Goal: Task Accomplishment & Management: Manage account settings

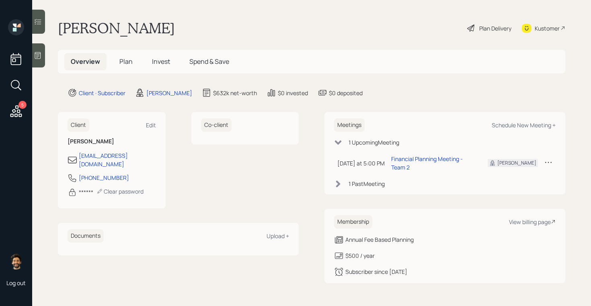
click at [123, 58] on span "Plan" at bounding box center [125, 61] width 13 height 9
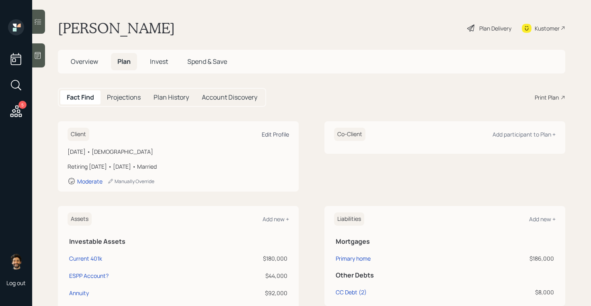
click at [269, 135] on div "Edit Profile" at bounding box center [275, 135] width 27 height 8
click at [279, 134] on div "Edit Profile" at bounding box center [275, 135] width 27 height 8
click at [38, 55] on icon at bounding box center [38, 55] width 8 height 8
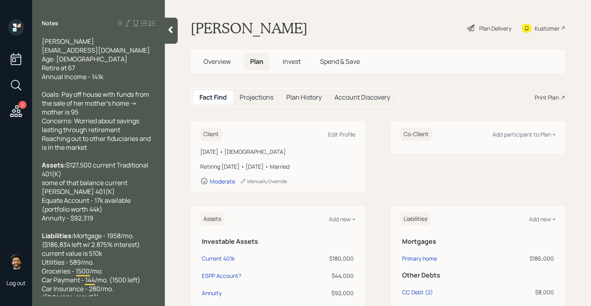
click at [170, 31] on icon at bounding box center [170, 30] width 4 height 7
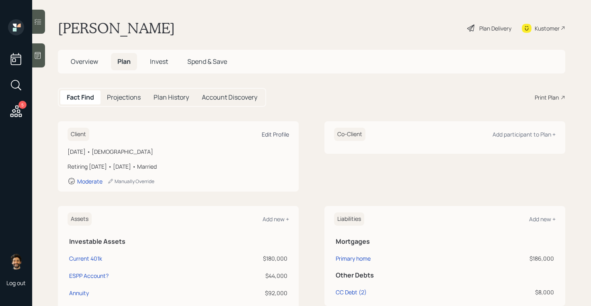
click at [267, 135] on div "Edit Profile" at bounding box center [275, 135] width 27 height 8
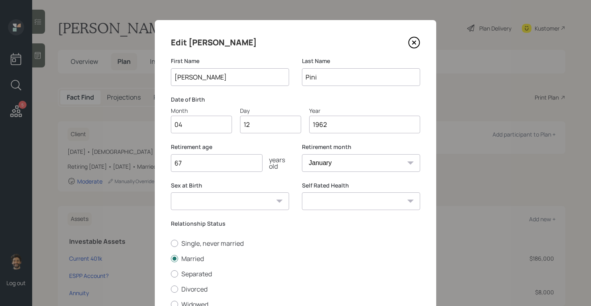
scroll to position [66, 0]
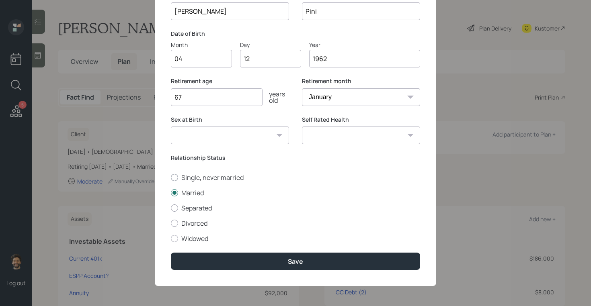
click at [185, 178] on label "Single, never married" at bounding box center [295, 177] width 249 height 9
click at [171, 178] on input "Single, never married" at bounding box center [170, 177] width 0 height 0
radio input "true"
click at [197, 251] on div "Edit Karin First Name Karin Last Name Pini Date of Birth Month 04 Day 12 Year 1…" at bounding box center [295, 120] width 281 height 332
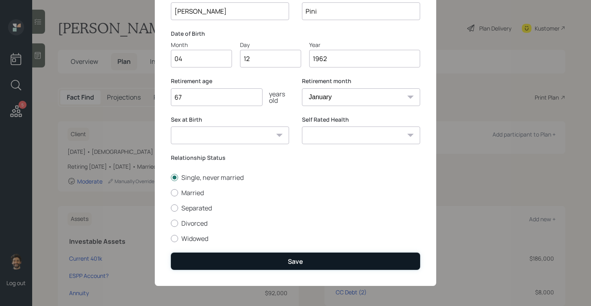
click at [198, 263] on button "Save" at bounding box center [295, 261] width 249 height 17
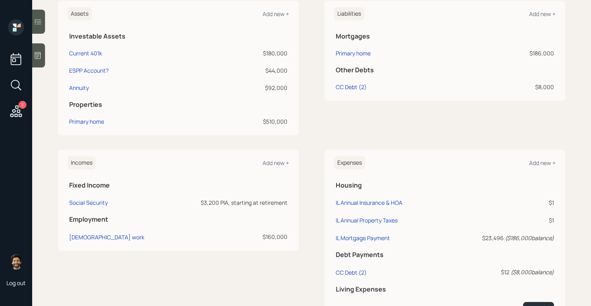
scroll to position [225, 0]
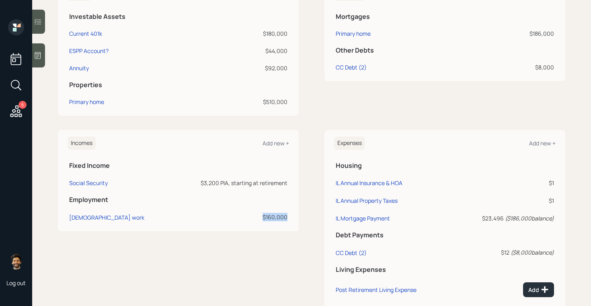
drag, startPoint x: 287, startPoint y: 217, endPoint x: 250, endPoint y: 217, distance: 36.2
click at [250, 217] on div "$160,000" at bounding box center [229, 217] width 115 height 8
click at [273, 193] on th "Employment" at bounding box center [178, 199] width 221 height 16
drag, startPoint x: 200, startPoint y: 184, endPoint x: 224, endPoint y: 184, distance: 24.1
click at [224, 184] on div "$3,200 PIA, starting at retirement" at bounding box center [229, 183] width 115 height 8
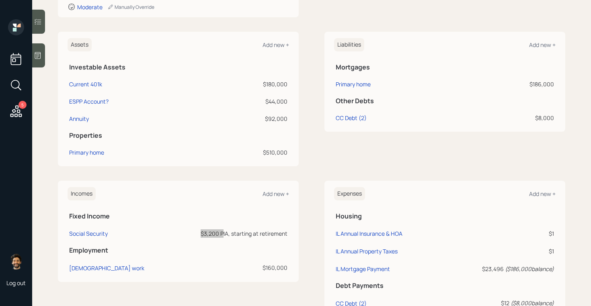
scroll to position [170, 0]
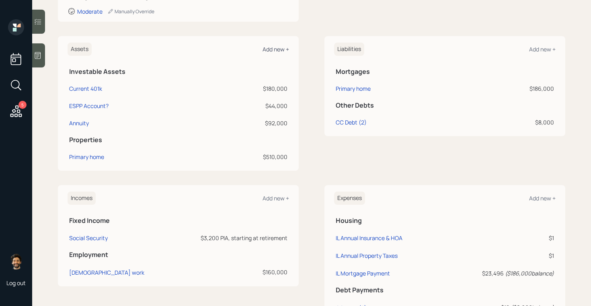
click at [275, 51] on div "Add new +" at bounding box center [275, 49] width 27 height 8
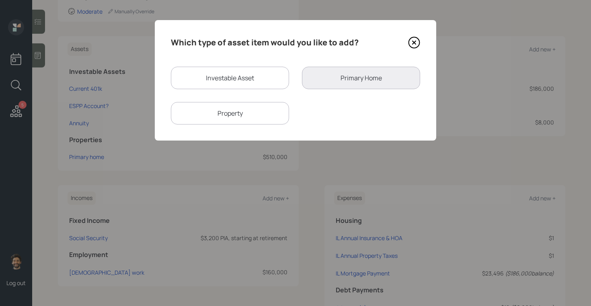
click at [418, 45] on icon at bounding box center [414, 43] width 12 height 12
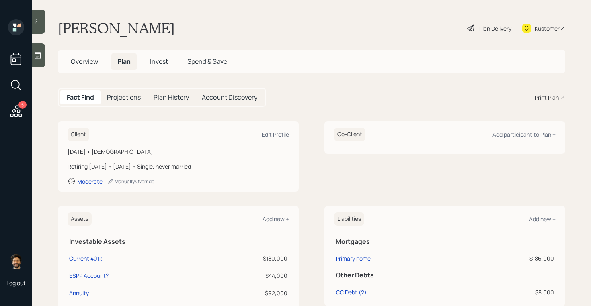
click at [536, 25] on div "Kustomer" at bounding box center [547, 28] width 25 height 8
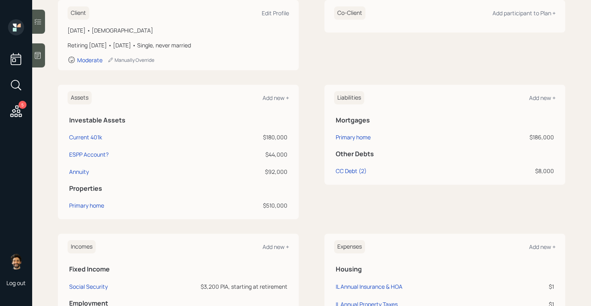
scroll to position [130, 0]
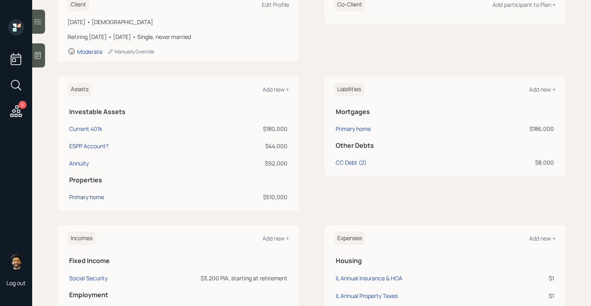
click at [96, 198] on div "Primary home" at bounding box center [86, 197] width 35 height 8
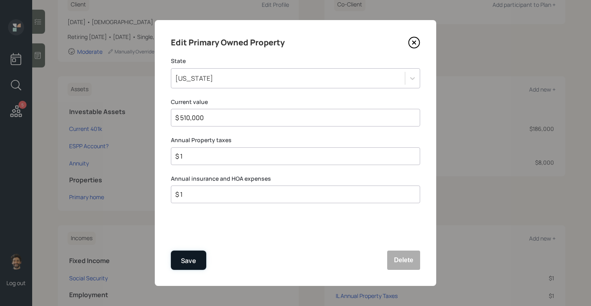
click at [188, 269] on button "Save" at bounding box center [188, 260] width 35 height 19
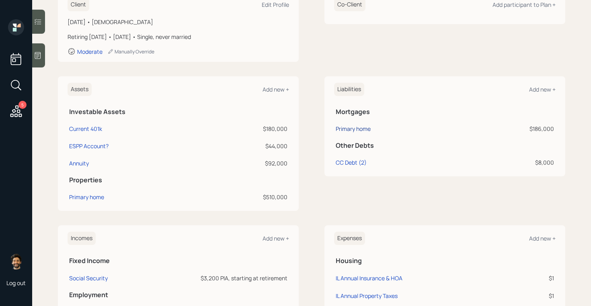
click at [349, 133] on div "Primary home" at bounding box center [353, 129] width 35 height 8
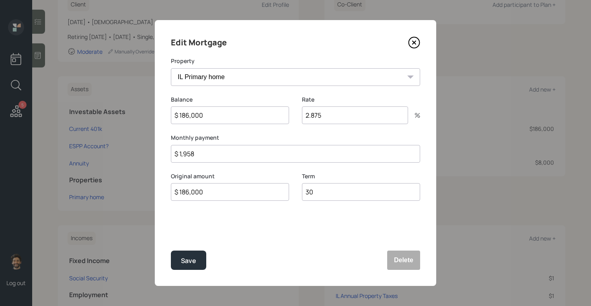
drag, startPoint x: 206, startPoint y: 156, endPoint x: 156, endPoint y: 156, distance: 50.2
click at [156, 156] on div "Edit Mortgage Property IL Primary home Balance $ 186,000 Rate 2.875 % Monthly p…" at bounding box center [295, 153] width 281 height 266
click at [226, 154] on input "$ 1,958" at bounding box center [295, 154] width 249 height 18
drag, startPoint x: 203, startPoint y: 152, endPoint x: 168, endPoint y: 153, distance: 35.4
click at [168, 153] on div "Edit Mortgage Property IL Primary home Balance $ 186,000 Rate 2.875 % Monthly p…" at bounding box center [295, 153] width 281 height 266
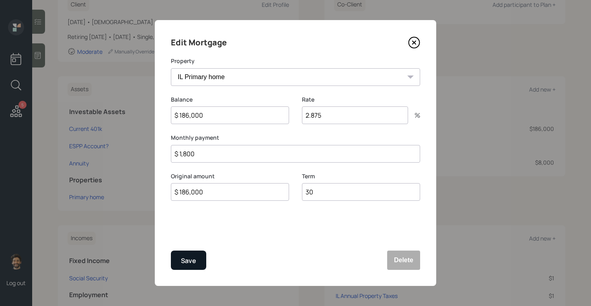
type input "$ 1,800"
click at [187, 269] on button "Save" at bounding box center [188, 260] width 35 height 19
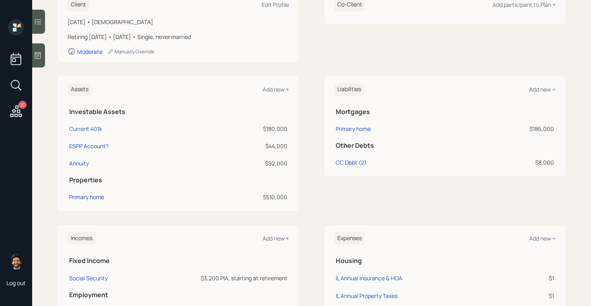
click at [84, 200] on div "Primary home" at bounding box center [86, 197] width 35 height 8
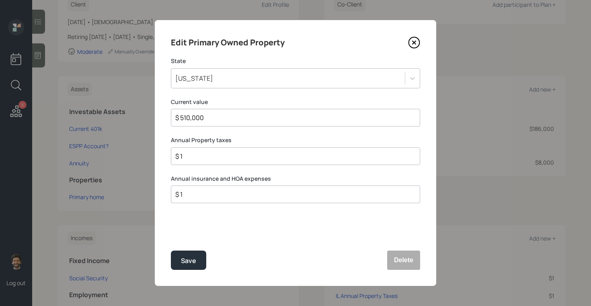
click at [181, 156] on input "$ 1" at bounding box center [292, 157] width 236 height 10
click at [191, 157] on input "$ 1" at bounding box center [292, 157] width 236 height 10
type input "$ 10,000"
click at [190, 192] on input "$ 1" at bounding box center [292, 195] width 236 height 10
type input "$ 2,000"
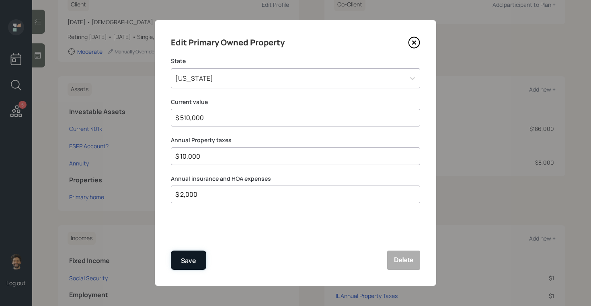
click at [186, 257] on div "Save" at bounding box center [188, 261] width 15 height 11
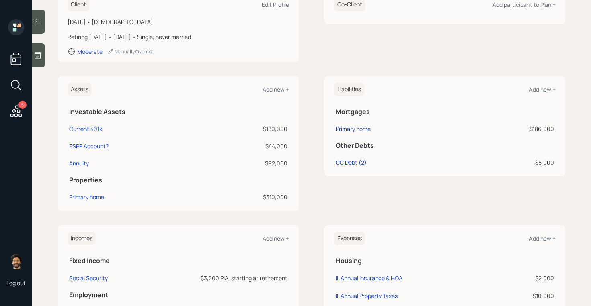
click at [357, 127] on div "Primary home" at bounding box center [353, 129] width 35 height 8
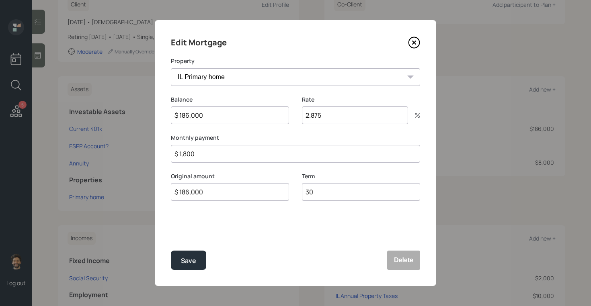
click at [208, 153] on input "$ 1,800" at bounding box center [295, 154] width 249 height 18
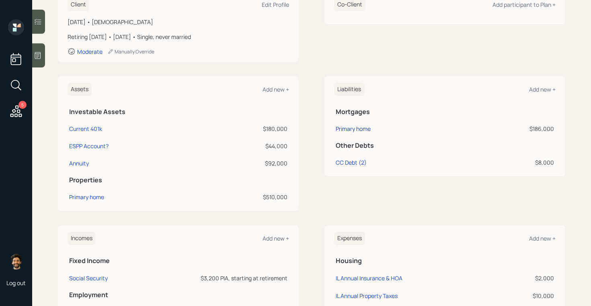
click at [352, 130] on div "Primary home" at bounding box center [353, 129] width 35 height 8
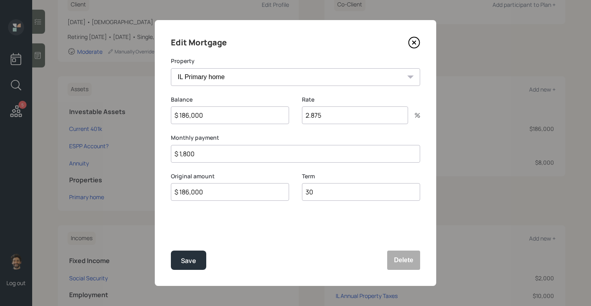
click at [196, 153] on input "$ 1,800" at bounding box center [295, 154] width 249 height 18
type input "$ 800"
click at [182, 270] on button "Save" at bounding box center [188, 260] width 35 height 19
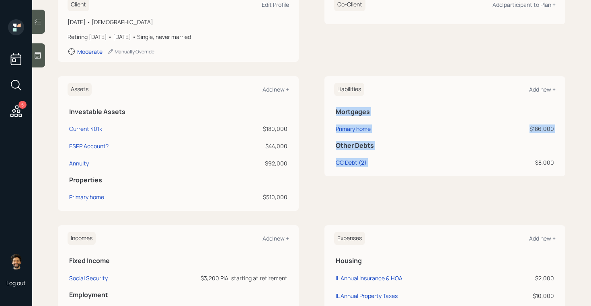
drag, startPoint x: 556, startPoint y: 162, endPoint x: 535, endPoint y: 158, distance: 21.8
click at [535, 158] on div "Liabilities Add new + Mortgages Primary home $186,000 Other Debts CC Debt (2) $…" at bounding box center [444, 126] width 241 height 100
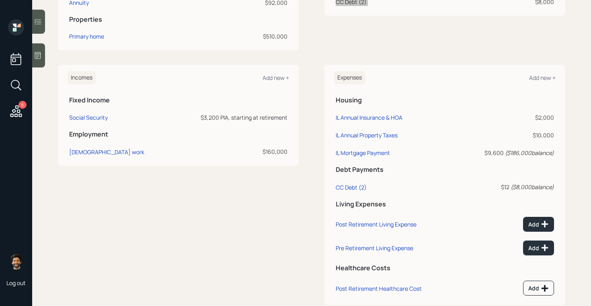
scroll to position [271, 0]
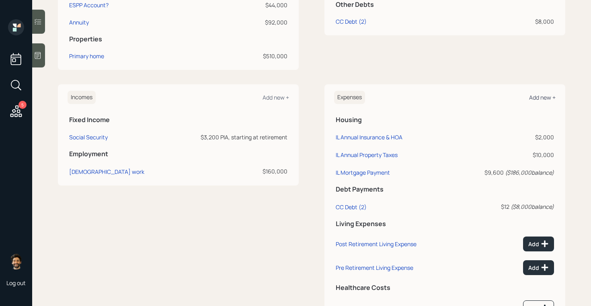
click at [541, 100] on div "Add new +" at bounding box center [542, 98] width 27 height 8
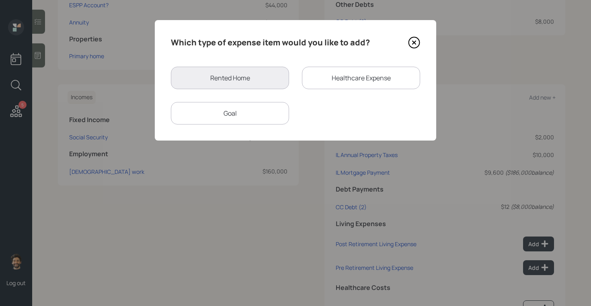
click at [217, 118] on div "Goal" at bounding box center [230, 113] width 118 height 23
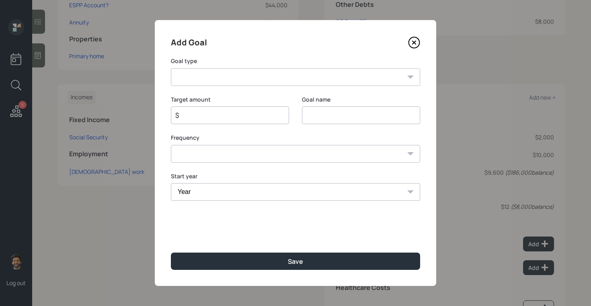
click at [240, 78] on select "Create an emergency fund Donate to charity Purchase a home Make a purchase Supp…" at bounding box center [295, 77] width 249 height 18
select select "other"
click at [171, 68] on select "Create an emergency fund Donate to charity Purchase a home Make a purchase Supp…" at bounding box center [295, 77] width 249 height 18
click at [314, 115] on input "Other" at bounding box center [361, 116] width 118 height 18
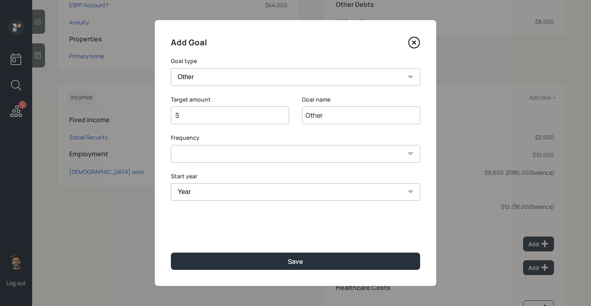
click at [314, 115] on input "Other" at bounding box center [361, 116] width 118 height 18
type input "Payoff CC by end of year"
click at [239, 115] on input "$" at bounding box center [226, 116] width 105 height 10
type input "$ 8,000"
click at [228, 158] on select "One time Every 1 year Every 2 years Every 3 years Every 4 years Every 5 years E…" at bounding box center [295, 154] width 249 height 18
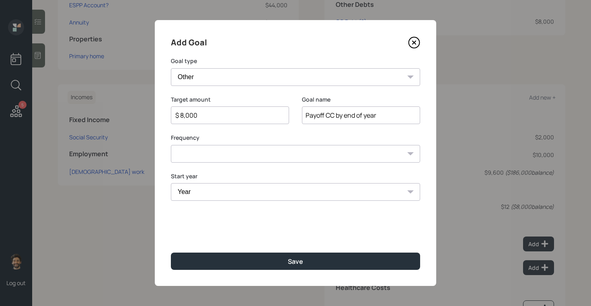
select select "0"
click at [171, 145] on select "One time Every 1 year Every 2 years Every 3 years Every 4 years Every 5 years E…" at bounding box center [295, 154] width 249 height 18
click at [219, 192] on select "Year 2025 2026 2027 2028 2029 2030 2031 2032 2033 2034 2035 2036 2037 2038 2039…" at bounding box center [295, 192] width 249 height 18
select select "2025"
click at [171, 183] on select "Year 2025 2026 2027 2028 2029 2030 2031 2032 2033 2034 2035 2036 2037 2038 2039…" at bounding box center [295, 192] width 249 height 18
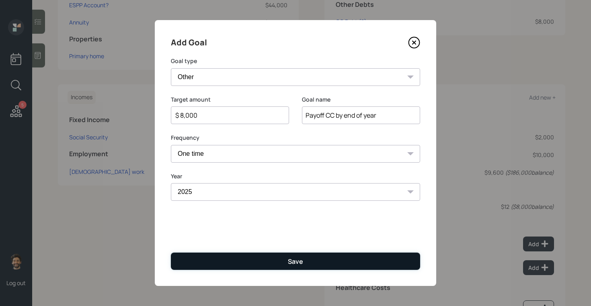
click at [226, 262] on button "Save" at bounding box center [295, 261] width 249 height 17
type input "$"
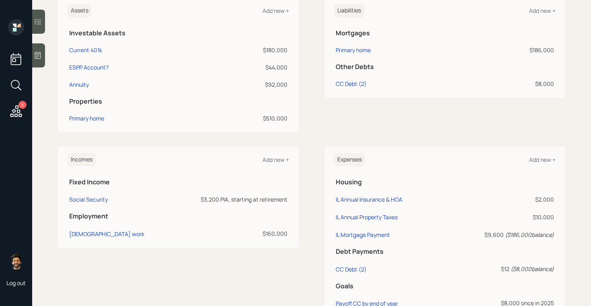
scroll to position [189, 0]
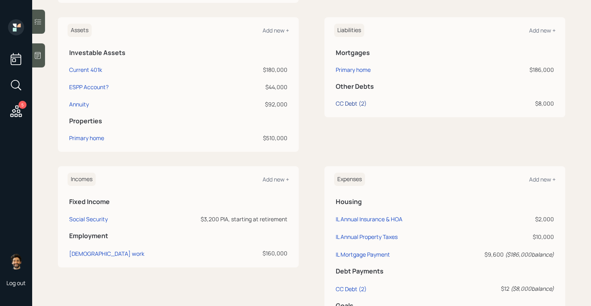
click at [349, 103] on div "CC Debt (2)" at bounding box center [351, 103] width 31 height 8
select select "credit_card"
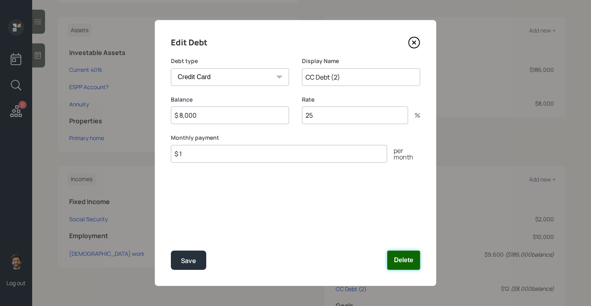
click at [405, 261] on button "Delete" at bounding box center [403, 260] width 33 height 19
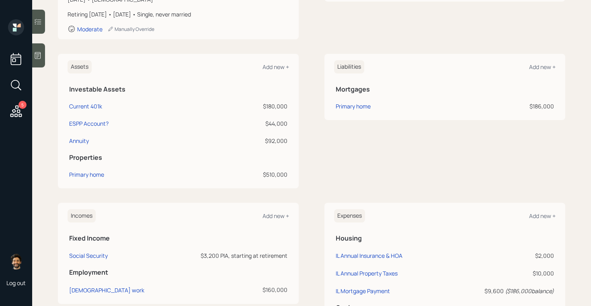
scroll to position [152, 0]
click at [41, 59] on div at bounding box center [38, 55] width 13 height 24
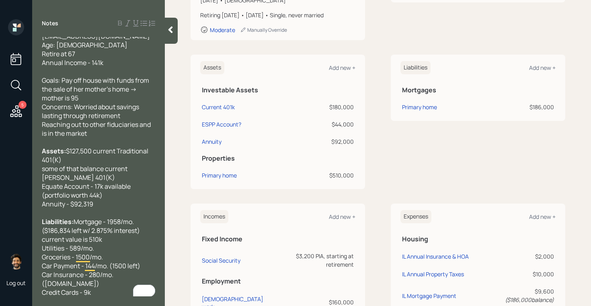
scroll to position [0, 0]
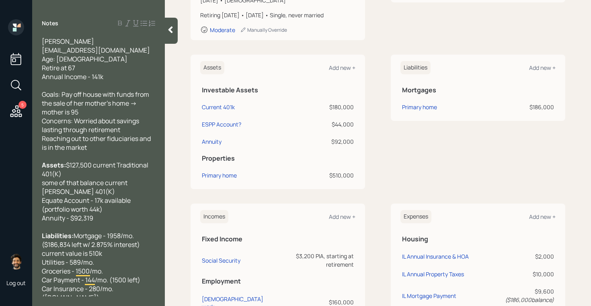
click at [168, 35] on div at bounding box center [171, 31] width 13 height 26
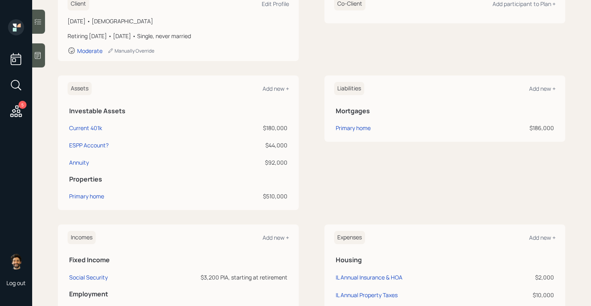
scroll to position [140, 0]
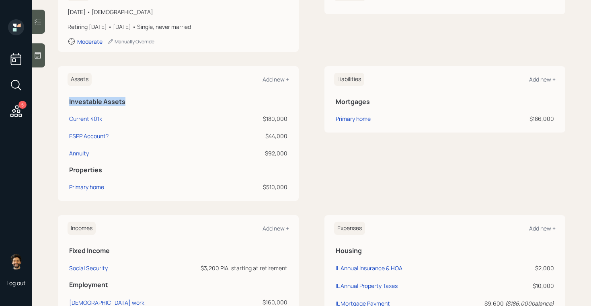
drag, startPoint x: 68, startPoint y: 104, endPoint x: 126, endPoint y: 103, distance: 57.9
click at [126, 103] on th "Investable Assets" at bounding box center [178, 100] width 221 height 16
drag, startPoint x: 287, startPoint y: 119, endPoint x: 264, endPoint y: 119, distance: 23.3
click at [264, 119] on div "$180,000" at bounding box center [245, 119] width 84 height 8
click at [84, 120] on div "Current 401k" at bounding box center [85, 119] width 33 height 8
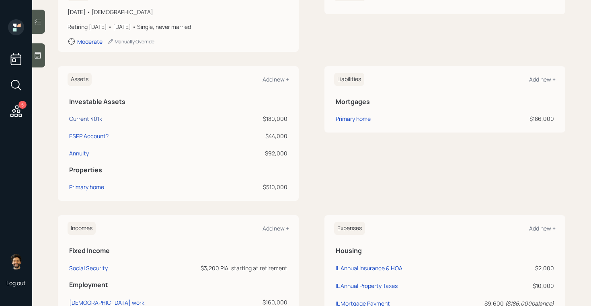
select select "company_sponsored"
select select "balanced"
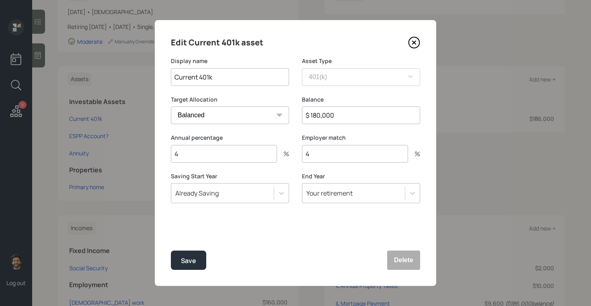
click at [193, 158] on input "4" at bounding box center [224, 154] width 106 height 18
drag, startPoint x: 319, startPoint y: 153, endPoint x: 279, endPoint y: 153, distance: 40.2
click at [279, 153] on div "Annual percentage 4 % Employer match 4 %" at bounding box center [295, 153] width 249 height 39
click at [219, 156] on input "4" at bounding box center [224, 154] width 106 height 18
type input "12"
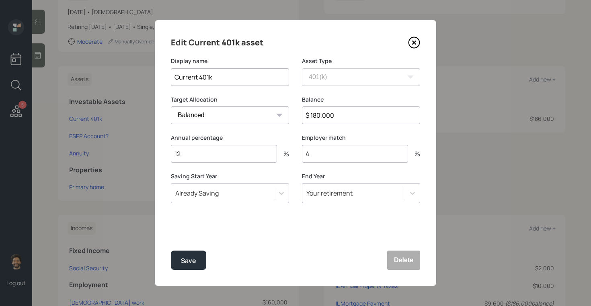
click at [314, 158] on input "4" at bounding box center [355, 154] width 106 height 18
click at [185, 265] on div "Save" at bounding box center [188, 261] width 15 height 11
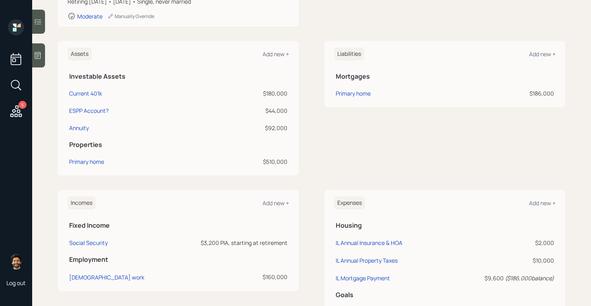
scroll to position [177, 0]
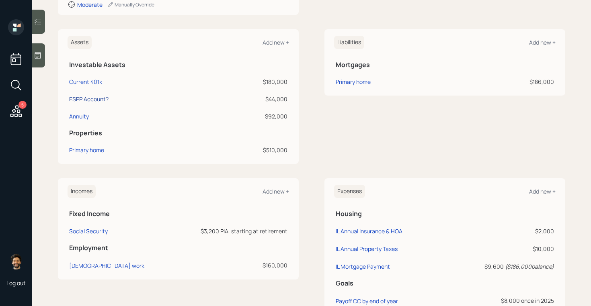
click at [84, 100] on div "ESPP Account?" at bounding box center [88, 99] width 39 height 8
select select "taxable"
select select "balanced"
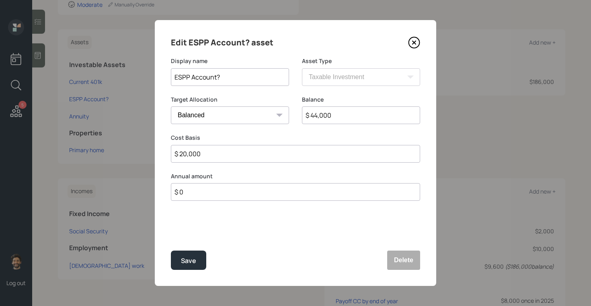
click at [236, 75] on input "ESPP Account?" at bounding box center [230, 77] width 118 height 18
type input "ESPP Account"
click at [191, 193] on input "$ 0" at bounding box center [295, 192] width 249 height 18
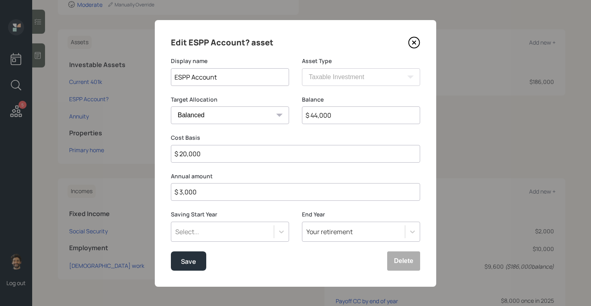
type input "$ 3,000"
click at [194, 232] on div "Select..." at bounding box center [187, 232] width 24 height 9
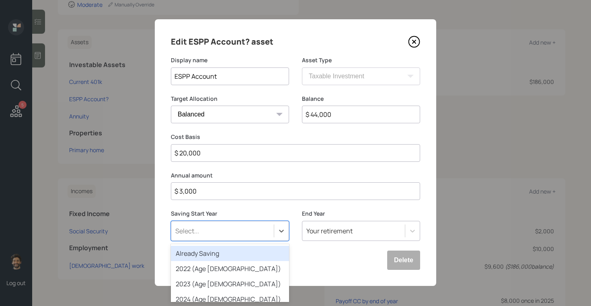
click at [201, 251] on div "Already Saving" at bounding box center [230, 253] width 118 height 15
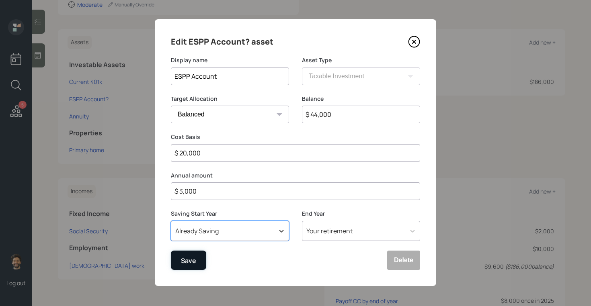
click at [179, 262] on button "Save" at bounding box center [188, 260] width 35 height 19
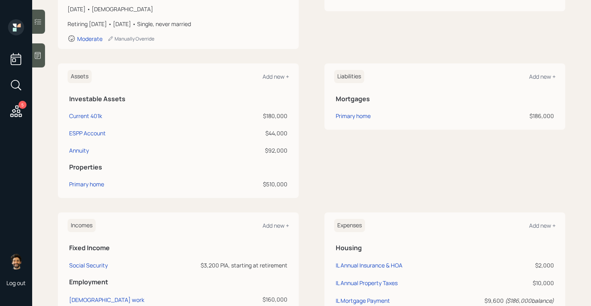
scroll to position [141, 0]
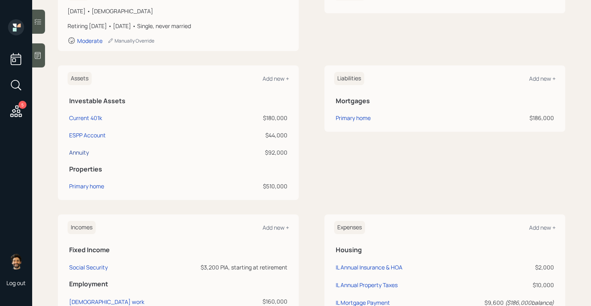
click at [75, 154] on div "Annuity" at bounding box center [79, 152] width 20 height 8
select select "taxable"
select select "balanced"
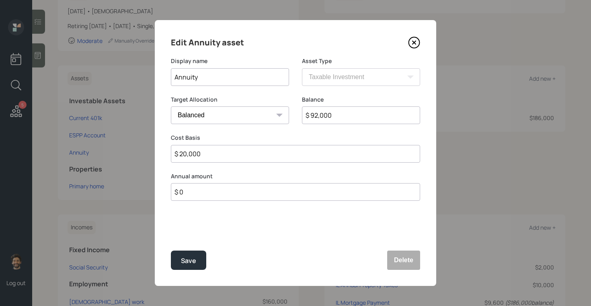
click at [235, 81] on input "Annuity" at bounding box center [230, 77] width 118 height 18
click at [405, 258] on button "Delete" at bounding box center [403, 260] width 33 height 19
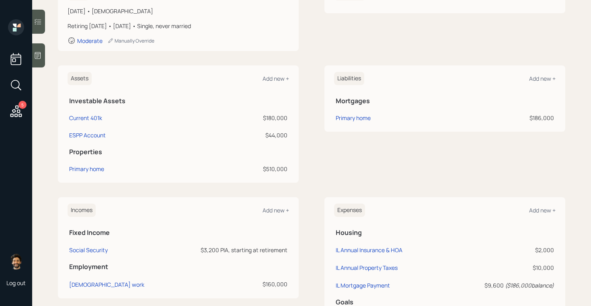
click at [274, 74] on div "Assets Add new +" at bounding box center [178, 78] width 221 height 13
click at [281, 75] on div "Add new +" at bounding box center [275, 79] width 27 height 8
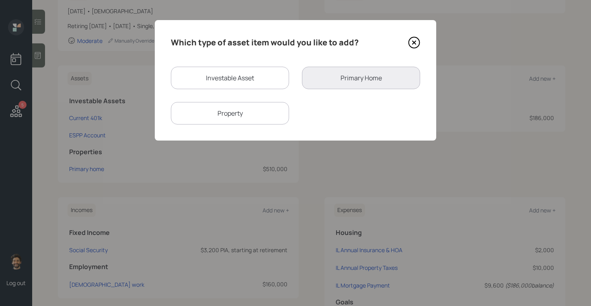
click at [218, 70] on div "Investable Asset" at bounding box center [230, 78] width 118 height 23
select select "taxable"
select select "balanced"
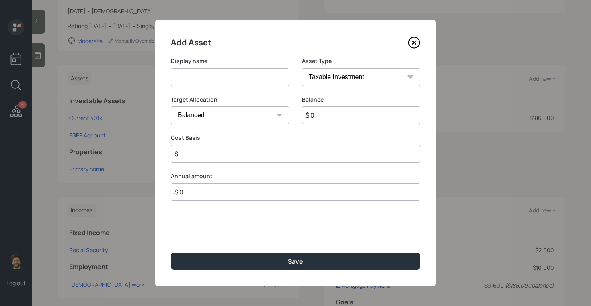
click at [210, 79] on input at bounding box center [230, 77] width 118 height 18
type input "[PERSON_NAME]"
click at [328, 115] on input "$ 0" at bounding box center [361, 116] width 118 height 18
type input "$ 92,000"
click at [319, 76] on select "SEP IRA IRA Roth IRA 401(k) Roth 401(k) 403(b) Roth 403(b) 457(b) Roth 457(b) H…" at bounding box center [361, 77] width 118 height 18
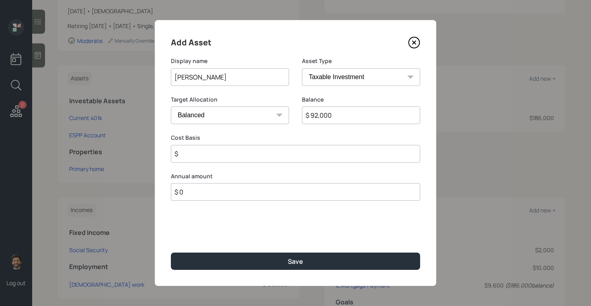
select select "ira"
click at [302, 68] on select "SEP IRA IRA Roth IRA 401(k) Roth 401(k) 403(b) Roth 403(b) 457(b) Roth 457(b) H…" at bounding box center [361, 77] width 118 height 18
click at [215, 154] on input "$" at bounding box center [295, 154] width 249 height 18
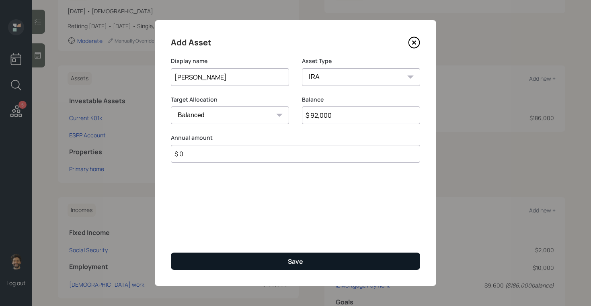
type input "$ 0"
click at [197, 268] on button "Save" at bounding box center [295, 261] width 249 height 17
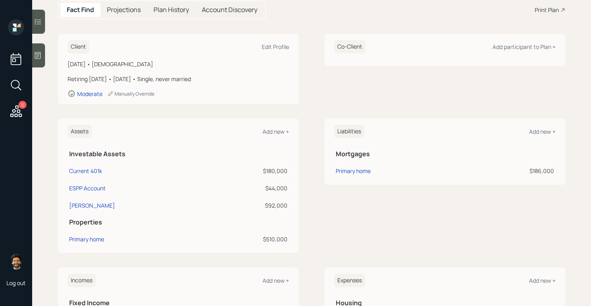
scroll to position [86, 0]
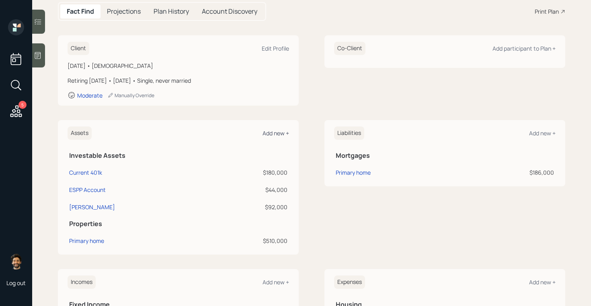
click at [276, 136] on div "Add new +" at bounding box center [275, 133] width 27 height 8
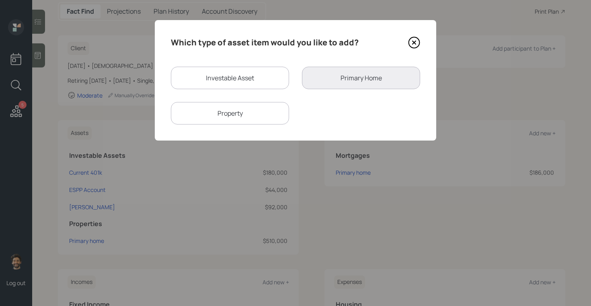
click at [242, 80] on div "Investable Asset" at bounding box center [230, 78] width 118 height 23
select select "taxable"
select select "balanced"
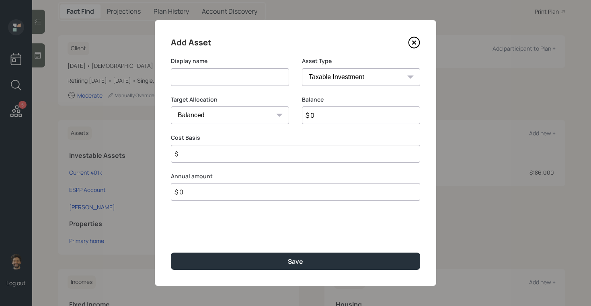
click at [218, 80] on input at bounding box center [230, 77] width 118 height 18
type input "Checking / Savings"
click at [334, 76] on select "SEP IRA IRA Roth IRA 401(k) Roth 401(k) 403(b) Roth 403(b) 457(b) Roth 457(b) H…" at bounding box center [361, 77] width 118 height 18
select select "emergency_fund"
click at [302, 68] on select "SEP IRA IRA Roth IRA 401(k) Roth 401(k) 403(b) Roth 403(b) 457(b) Roth 457(b) H…" at bounding box center [361, 77] width 118 height 18
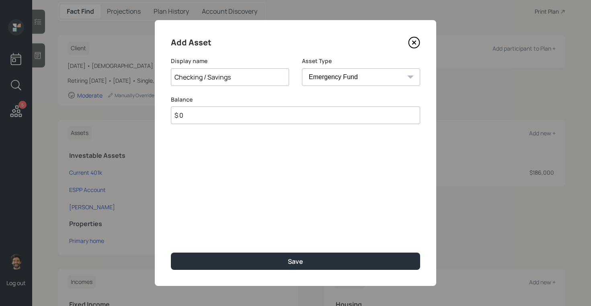
click at [316, 113] on input "$ 0" at bounding box center [295, 116] width 249 height 18
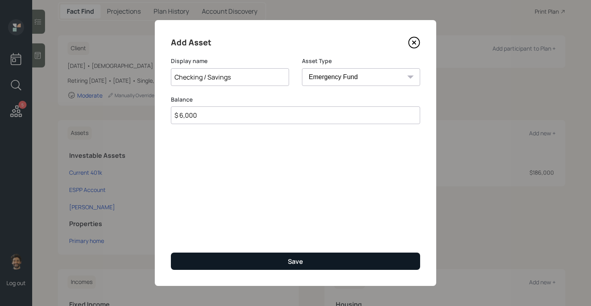
type input "$ 6,000"
click at [247, 266] on button "Save" at bounding box center [295, 261] width 249 height 17
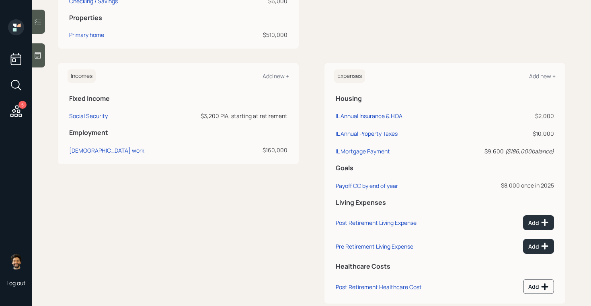
scroll to position [326, 0]
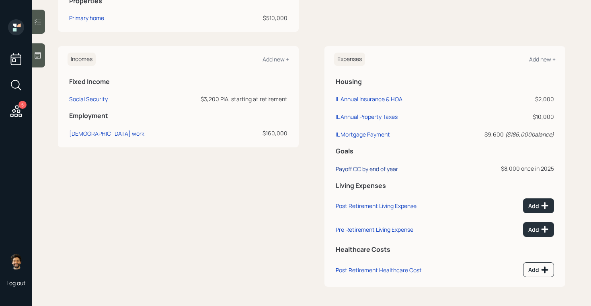
click at [373, 165] on div "Payoff CC by end of year" at bounding box center [367, 169] width 62 height 8
select select "0"
click at [535, 203] on div "Add" at bounding box center [538, 206] width 21 height 8
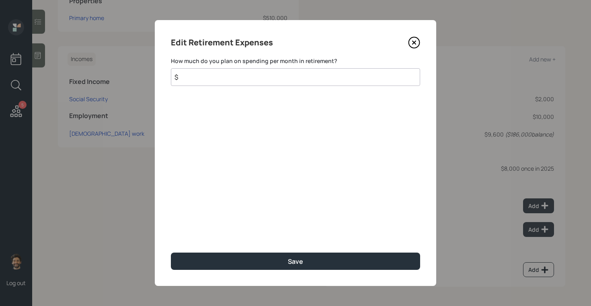
click at [208, 82] on input "$" at bounding box center [295, 77] width 249 height 18
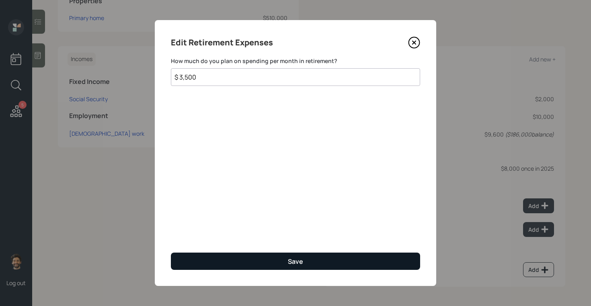
type input "$ 3,500"
click at [183, 259] on button "Save" at bounding box center [295, 261] width 249 height 17
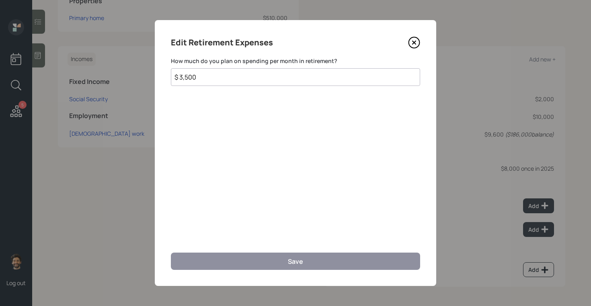
scroll to position [320, 0]
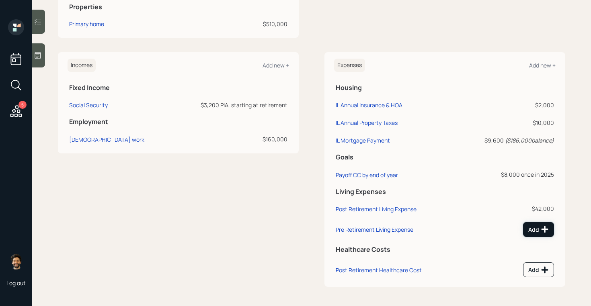
click at [546, 230] on icon at bounding box center [544, 229] width 7 height 7
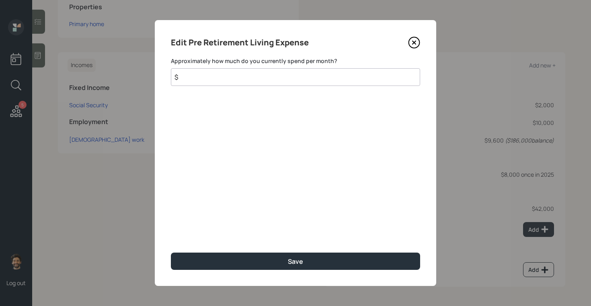
click at [199, 79] on input "$" at bounding box center [295, 77] width 249 height 18
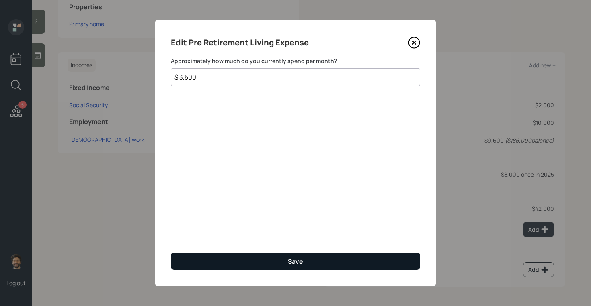
type input "$ 3,500"
click at [180, 255] on button "Save" at bounding box center [295, 261] width 249 height 17
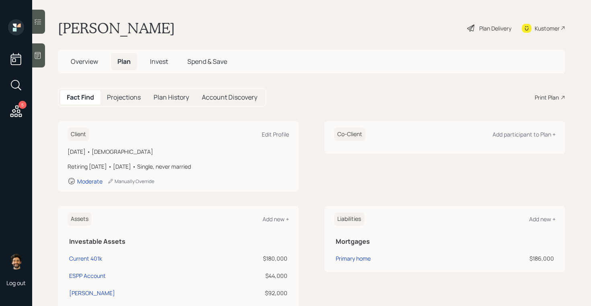
click at [489, 23] on div "Plan Delivery" at bounding box center [489, 28] width 46 height 18
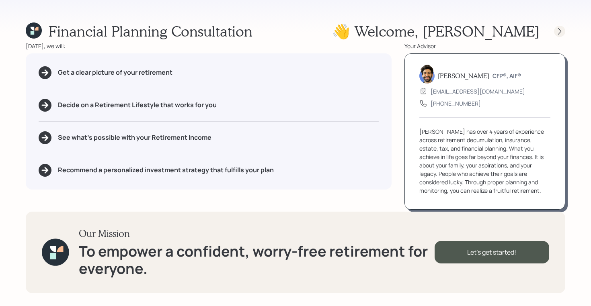
click at [563, 30] on icon at bounding box center [560, 31] width 8 height 8
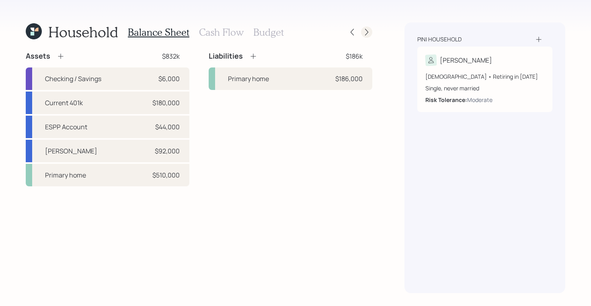
click at [370, 32] on icon at bounding box center [367, 32] width 8 height 8
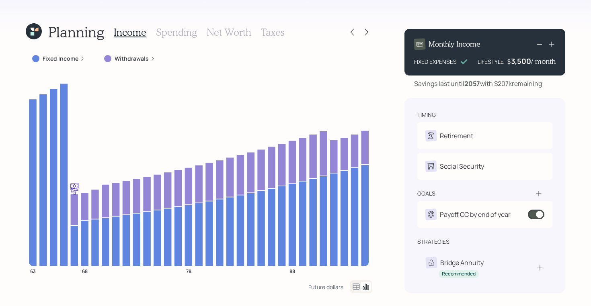
click at [355, 287] on icon at bounding box center [356, 287] width 10 height 10
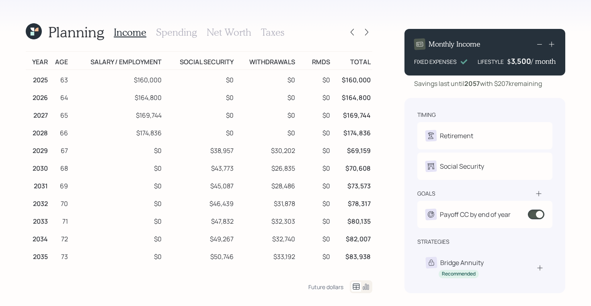
click at [187, 31] on h3 "Spending" at bounding box center [176, 33] width 41 height 12
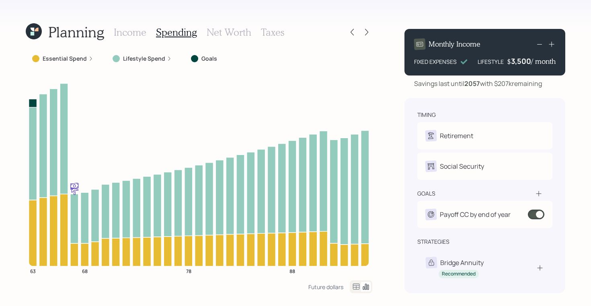
click at [355, 284] on icon at bounding box center [356, 287] width 7 height 6
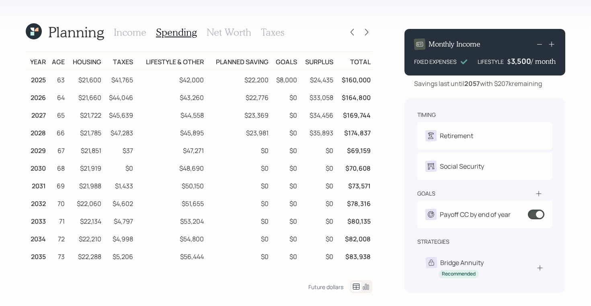
click at [32, 30] on icon at bounding box center [33, 30] width 4 height 4
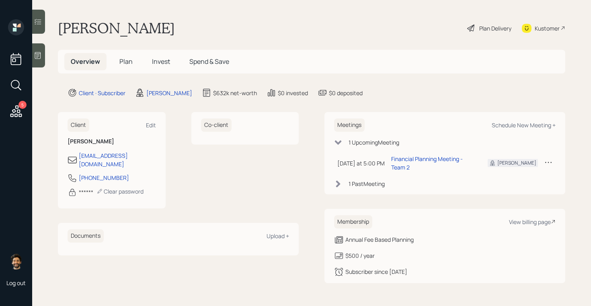
click at [123, 55] on h5 "Plan" at bounding box center [126, 61] width 26 height 17
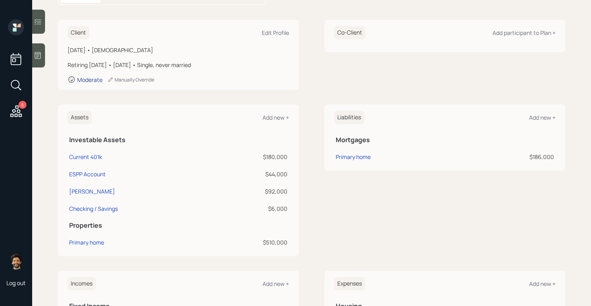
scroll to position [94, 0]
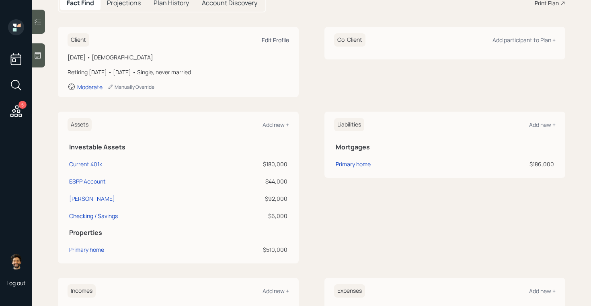
click at [271, 41] on div "Edit Profile" at bounding box center [275, 40] width 27 height 8
click at [85, 86] on div "Moderate" at bounding box center [89, 87] width 25 height 8
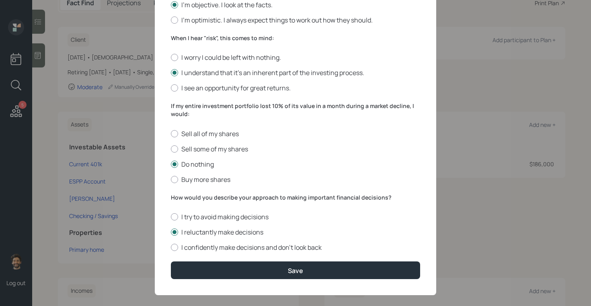
scroll to position [283, 0]
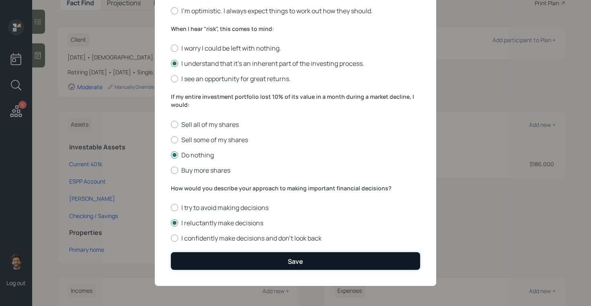
click at [205, 261] on button "Save" at bounding box center [295, 260] width 249 height 17
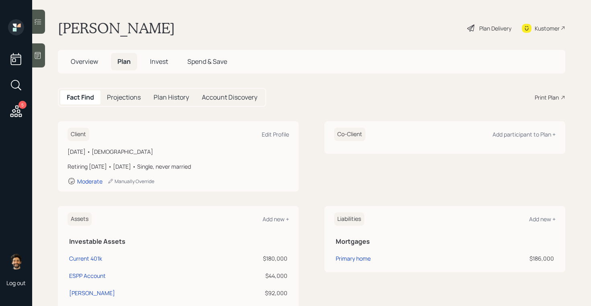
click at [494, 28] on div "Plan Delivery" at bounding box center [495, 28] width 32 height 8
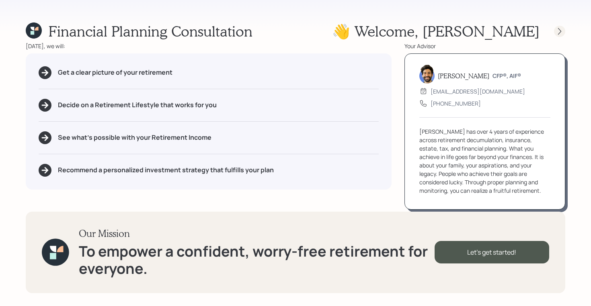
click at [562, 31] on icon at bounding box center [560, 31] width 8 height 8
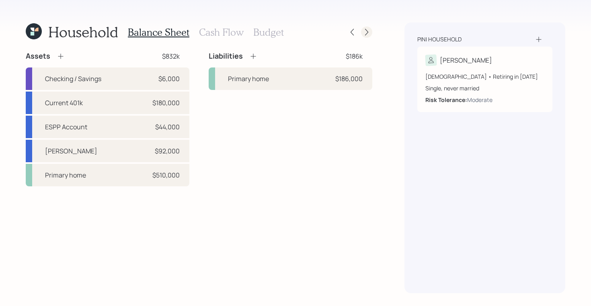
click at [367, 35] on icon at bounding box center [367, 32] width 8 height 8
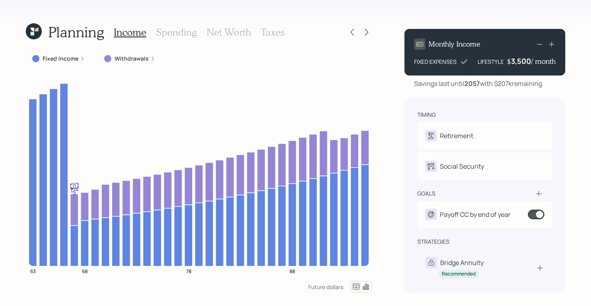
click at [354, 289] on icon at bounding box center [356, 287] width 10 height 10
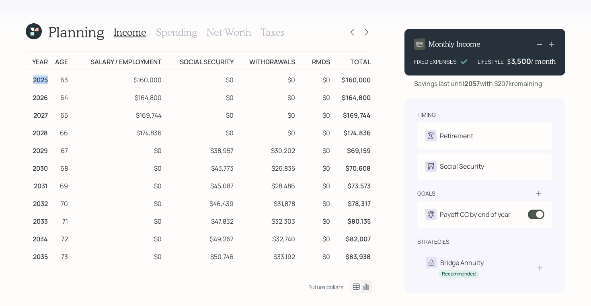
drag, startPoint x: 33, startPoint y: 82, endPoint x: 49, endPoint y: 82, distance: 15.7
click at [49, 82] on td "2025" at bounding box center [38, 79] width 24 height 18
drag, startPoint x: 33, startPoint y: 97, endPoint x: 59, endPoint y: 96, distance: 26.5
click at [59, 96] on tr "2026 64 $164,800 $0 $0 $0 $164,800" at bounding box center [199, 97] width 346 height 18
drag, startPoint x: 57, startPoint y: 82, endPoint x: 71, endPoint y: 82, distance: 14.1
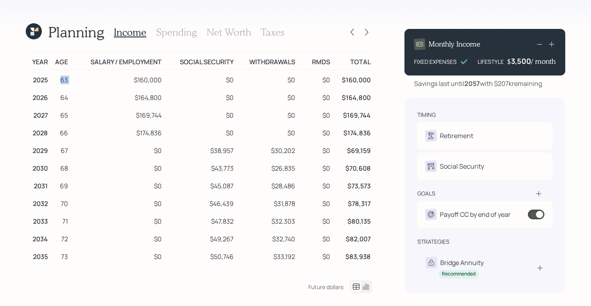
click at [71, 82] on tr "2025 63 $160,000 $0 $0 $0 $160,000" at bounding box center [199, 79] width 346 height 18
drag, startPoint x: 60, startPoint y: 99, endPoint x: 74, endPoint y: 99, distance: 14.1
click at [74, 99] on tr "2026 64 $164,800 $0 $0 $0 $164,800" at bounding box center [199, 97] width 346 height 18
drag, startPoint x: 33, startPoint y: 97, endPoint x: 53, endPoint y: 97, distance: 19.7
click at [53, 97] on tr "2026 64 $164,800 $0 $0 $0 $164,800" at bounding box center [199, 97] width 346 height 18
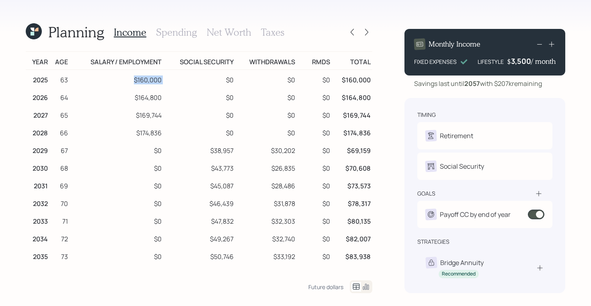
drag, startPoint x: 133, startPoint y: 80, endPoint x: 165, endPoint y: 80, distance: 31.4
click at [165, 80] on tr "2025 63 $160,000 $0 $0 $0 $160,000" at bounding box center [199, 79] width 346 height 18
drag, startPoint x: 132, startPoint y: 97, endPoint x: 165, endPoint y: 98, distance: 33.0
click at [165, 98] on tr "2026 64 $164,800 $0 $0 $0 $164,800" at bounding box center [199, 97] width 346 height 18
drag, startPoint x: 131, startPoint y: 117, endPoint x: 170, endPoint y: 117, distance: 38.2
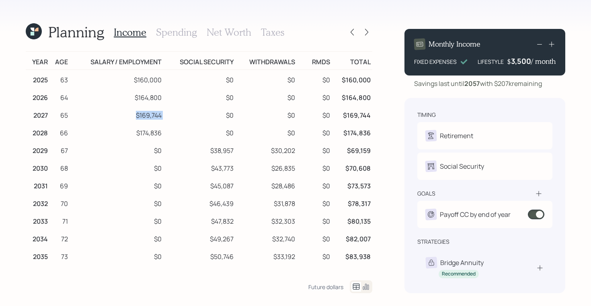
click at [170, 117] on tr "2027 65 $169,744 $0 $0 $0 $169,744" at bounding box center [199, 114] width 346 height 18
drag, startPoint x: 137, startPoint y: 132, endPoint x: 155, endPoint y: 132, distance: 18.5
click at [155, 132] on td "$174,836" at bounding box center [117, 132] width 94 height 18
drag, startPoint x: 163, startPoint y: 148, endPoint x: 150, endPoint y: 150, distance: 13.7
click at [150, 150] on tr "2029 67 $0 $38,957 $30,202 $0 $69,159" at bounding box center [199, 150] width 346 height 18
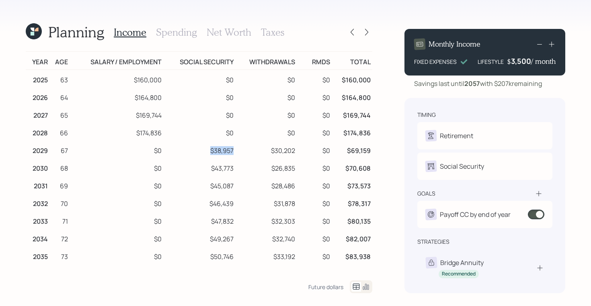
drag, startPoint x: 233, startPoint y: 151, endPoint x: 208, endPoint y: 151, distance: 24.9
click at [208, 151] on td "$38,957" at bounding box center [199, 150] width 72 height 18
click at [238, 153] on td "$30,202" at bounding box center [266, 150] width 62 height 18
drag, startPoint x: 234, startPoint y: 150, endPoint x: 207, endPoint y: 150, distance: 26.9
click at [207, 150] on td "$38,957" at bounding box center [199, 150] width 72 height 18
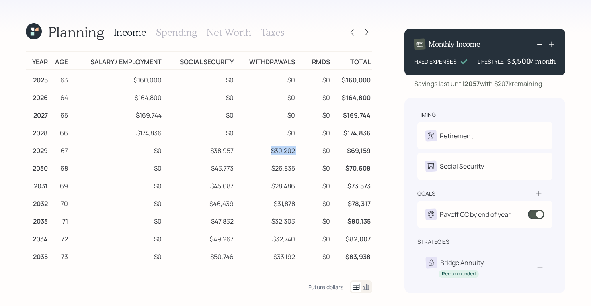
drag, startPoint x: 298, startPoint y: 152, endPoint x: 265, endPoint y: 150, distance: 32.6
click at [265, 150] on tr "2029 67 $0 $38,957 $30,202 $0 $69,159" at bounding box center [199, 150] width 346 height 18
click at [283, 151] on td "$30,202" at bounding box center [266, 150] width 62 height 18
drag, startPoint x: 275, startPoint y: 149, endPoint x: 297, endPoint y: 150, distance: 22.5
click at [297, 150] on tr "2029 67 $0 $38,957 $30,202 $0 $69,159" at bounding box center [199, 150] width 346 height 18
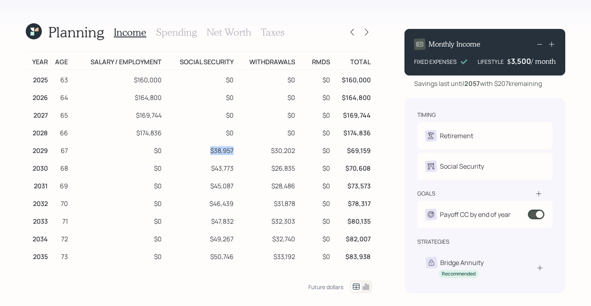
drag, startPoint x: 234, startPoint y: 150, endPoint x: 210, endPoint y: 149, distance: 24.5
click at [210, 149] on td "$38,957" at bounding box center [199, 150] width 72 height 18
drag, startPoint x: 136, startPoint y: 133, endPoint x: 174, endPoint y: 133, distance: 38.6
click at [174, 133] on tr "2028 66 $174,836 $0 $0 $0 $174,836" at bounding box center [199, 132] width 346 height 18
drag, startPoint x: 211, startPoint y: 150, endPoint x: 239, endPoint y: 150, distance: 27.7
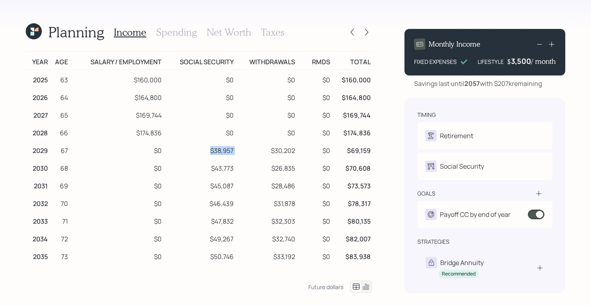
click at [239, 150] on tr "2029 67 $0 $38,957 $30,202 $0 $69,159" at bounding box center [199, 150] width 346 height 18
click at [171, 33] on h3 "Spending" at bounding box center [176, 33] width 41 height 12
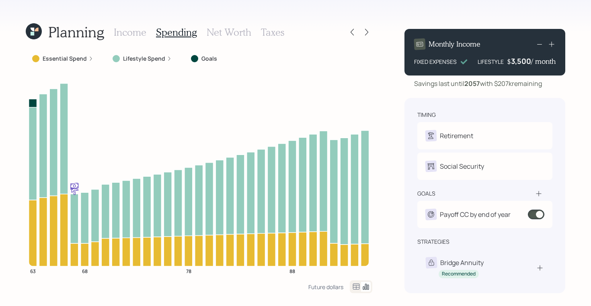
click at [357, 287] on icon at bounding box center [356, 287] width 10 height 10
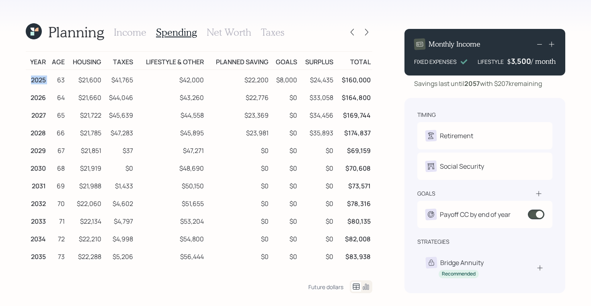
drag, startPoint x: 31, startPoint y: 82, endPoint x: 51, endPoint y: 82, distance: 20.5
click at [51, 82] on tr "2025 63 $21,600 $41,765 $42,000 $22,200 $8,000 $24,435 $160,000" at bounding box center [199, 79] width 346 height 18
drag, startPoint x: 32, startPoint y: 96, endPoint x: 55, endPoint y: 96, distance: 23.3
click at [55, 96] on tr "2026 64 $21,660 $44,046 $43,260 $22,776 $0 $33,058 $164,800" at bounding box center [199, 97] width 346 height 18
drag, startPoint x: 56, startPoint y: 82, endPoint x: 68, endPoint y: 82, distance: 11.3
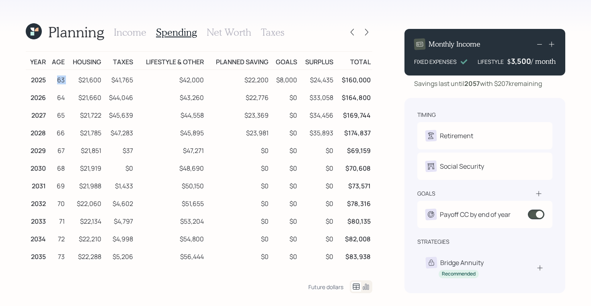
click at [68, 82] on tr "2025 63 $21,600 $41,765 $42,000 $22,200 $8,000 $24,435 $160,000" at bounding box center [199, 79] width 346 height 18
drag, startPoint x: 56, startPoint y: 99, endPoint x: 74, endPoint y: 99, distance: 17.3
click at [73, 99] on tr "2026 64 $21,660 $44,046 $43,260 $22,776 $0 $33,058 $164,800" at bounding box center [199, 97] width 346 height 18
drag, startPoint x: 78, startPoint y: 83, endPoint x: 108, endPoint y: 83, distance: 29.7
click at [108, 83] on tr "2025 63 $21,600 $41,765 $42,000 $22,200 $8,000 $24,435 $160,000" at bounding box center [199, 79] width 346 height 18
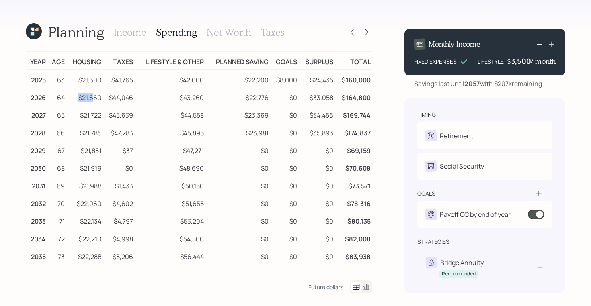
drag, startPoint x: 79, startPoint y: 98, endPoint x: 94, endPoint y: 98, distance: 15.7
click at [94, 98] on td "$21,660" at bounding box center [84, 97] width 37 height 18
drag, startPoint x: 79, startPoint y: 120, endPoint x: 107, endPoint y: 119, distance: 27.7
click at [107, 119] on tr "2027 65 $21,722 $45,639 $44,558 $23,369 $0 $34,456 $169,744" at bounding box center [199, 114] width 346 height 18
drag, startPoint x: 78, startPoint y: 83, endPoint x: 94, endPoint y: 83, distance: 16.9
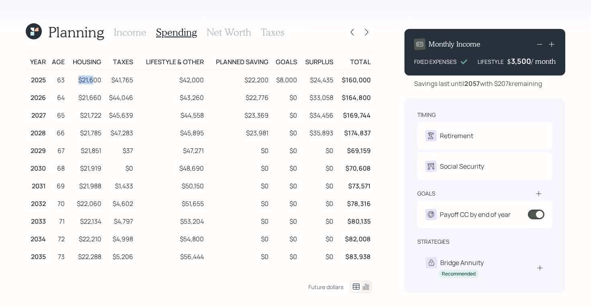
click at [94, 83] on td "$21,600" at bounding box center [84, 79] width 37 height 18
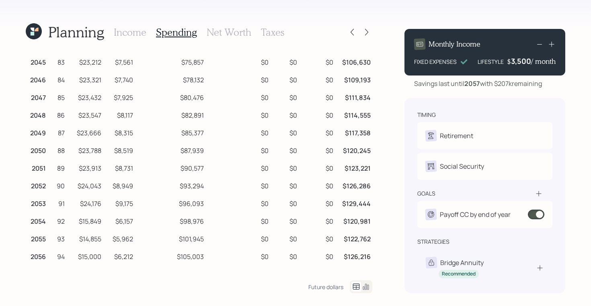
scroll to position [386, 0]
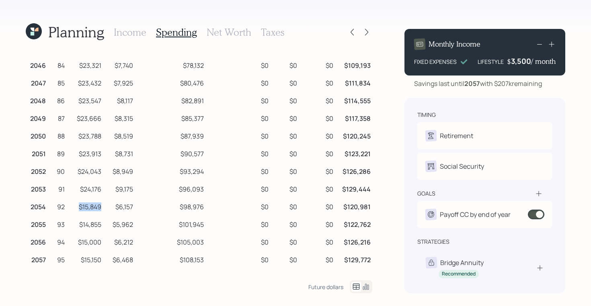
drag, startPoint x: 100, startPoint y: 208, endPoint x: 78, endPoint y: 207, distance: 22.9
click at [78, 207] on td "$15,849" at bounding box center [84, 206] width 37 height 18
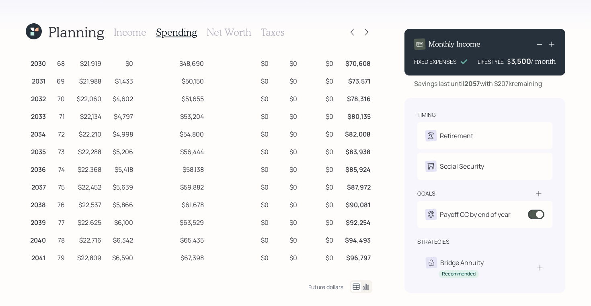
scroll to position [0, 0]
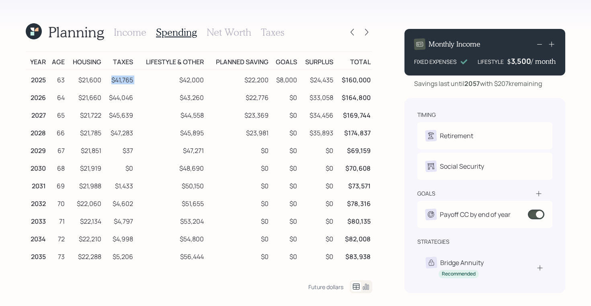
drag, startPoint x: 135, startPoint y: 80, endPoint x: 107, endPoint y: 80, distance: 28.1
click at [107, 80] on tr "2025 63 $21,600 $41,765 $42,000 $22,200 $8,000 $24,435 $160,000" at bounding box center [199, 79] width 346 height 18
drag, startPoint x: 131, startPoint y: 170, endPoint x: 110, endPoint y: 170, distance: 21.3
click at [110, 170] on td "$0" at bounding box center [119, 167] width 32 height 18
drag, startPoint x: 133, startPoint y: 149, endPoint x: 119, endPoint y: 149, distance: 14.9
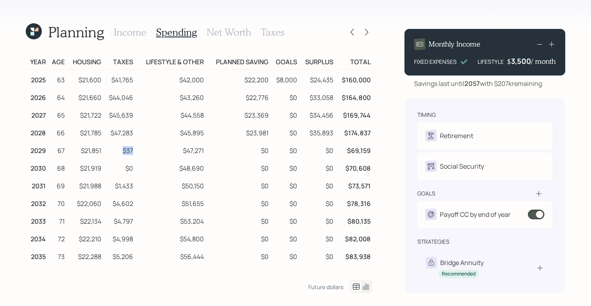
click at [119, 149] on td "$37" at bounding box center [119, 150] width 32 height 18
drag, startPoint x: 205, startPoint y: 81, endPoint x: 176, endPoint y: 78, distance: 29.0
click at [176, 78] on td "$42,000" at bounding box center [170, 79] width 71 height 18
drag, startPoint x: 205, startPoint y: 62, endPoint x: 144, endPoint y: 61, distance: 61.1
click at [144, 61] on td "Lifestyle & Other" at bounding box center [170, 61] width 71 height 18
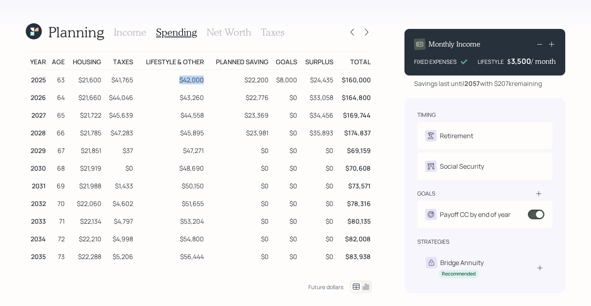
drag, startPoint x: 205, startPoint y: 81, endPoint x: 178, endPoint y: 79, distance: 27.0
click at [178, 79] on td "$42,000" at bounding box center [170, 79] width 71 height 18
drag, startPoint x: 205, startPoint y: 100, endPoint x: 172, endPoint y: 95, distance: 32.5
click at [172, 95] on td "$43,260" at bounding box center [170, 97] width 71 height 18
drag, startPoint x: 206, startPoint y: 78, endPoint x: 177, endPoint y: 78, distance: 28.9
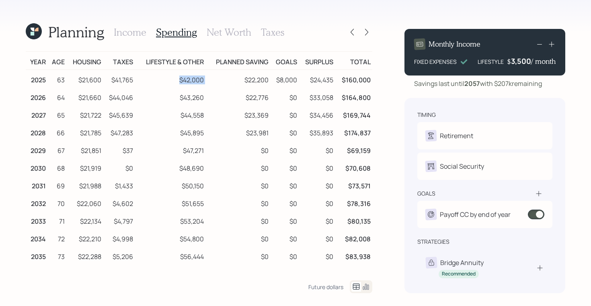
click at [177, 78] on tr "2025 63 $21,600 $41,765 $42,000 $22,200 $8,000 $24,435 $160,000" at bounding box center [199, 79] width 346 height 18
drag, startPoint x: 269, startPoint y: 82, endPoint x: 237, endPoint y: 80, distance: 31.8
click at [237, 80] on td "$22,200" at bounding box center [237, 79] width 65 height 18
drag, startPoint x: 269, startPoint y: 152, endPoint x: 252, endPoint y: 151, distance: 16.5
click at [252, 151] on td "$0" at bounding box center [237, 150] width 65 height 18
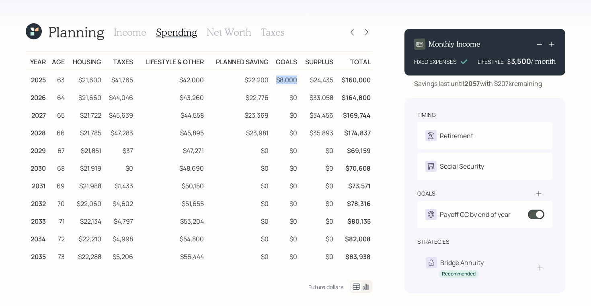
drag, startPoint x: 297, startPoint y: 82, endPoint x: 268, endPoint y: 80, distance: 29.0
click at [268, 80] on tr "2025 63 $21,600 $41,765 $42,000 $22,200 $8,000 $24,435 $160,000" at bounding box center [199, 79] width 346 height 18
drag, startPoint x: 332, startPoint y: 80, endPoint x: 302, endPoint y: 80, distance: 30.1
click at [302, 80] on td "$24,435" at bounding box center [317, 79] width 36 height 18
drag, startPoint x: 333, startPoint y: 98, endPoint x: 303, endPoint y: 98, distance: 29.7
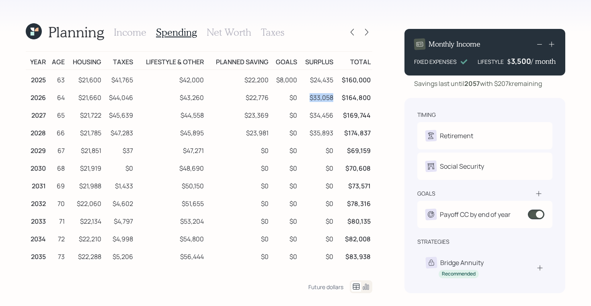
click at [303, 98] on td "$33,058" at bounding box center [317, 97] width 36 height 18
drag, startPoint x: 333, startPoint y: 79, endPoint x: 307, endPoint y: 79, distance: 26.5
click at [307, 79] on td "$24,435" at bounding box center [317, 79] width 36 height 18
click at [335, 80] on td "$160,000" at bounding box center [353, 79] width 37 height 18
drag, startPoint x: 335, startPoint y: 80, endPoint x: 305, endPoint y: 81, distance: 30.2
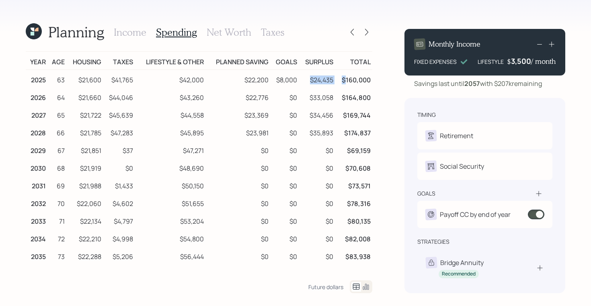
click at [305, 81] on tr "2025 63 $21,600 $41,765 $42,000 $22,200 $8,000 $24,435 $160,000" at bounding box center [199, 79] width 346 height 18
click at [327, 77] on td "$24,435" at bounding box center [317, 79] width 36 height 18
drag, startPoint x: 332, startPoint y: 79, endPoint x: 298, endPoint y: 79, distance: 33.8
click at [299, 79] on td "$24,435" at bounding box center [317, 79] width 36 height 18
drag, startPoint x: 336, startPoint y: 97, endPoint x: 305, endPoint y: 98, distance: 30.6
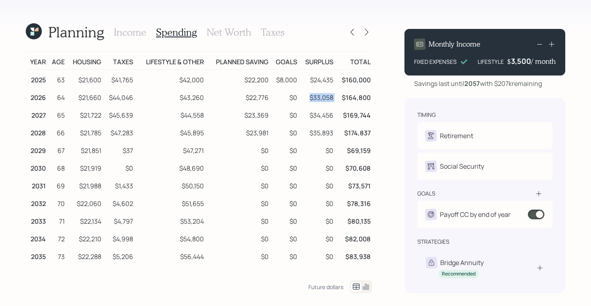
click at [305, 98] on tr "2026 64 $21,660 $44,046 $43,260 $22,776 $0 $33,058 $164,800" at bounding box center [199, 97] width 346 height 18
drag, startPoint x: 335, startPoint y: 79, endPoint x: 309, endPoint y: 80, distance: 26.2
click at [309, 80] on td "$24,435" at bounding box center [317, 79] width 36 height 18
click at [37, 33] on icon at bounding box center [34, 31] width 16 height 16
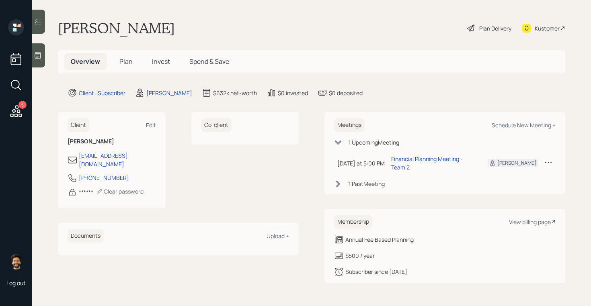
click at [121, 57] on span "Plan" at bounding box center [125, 61] width 13 height 9
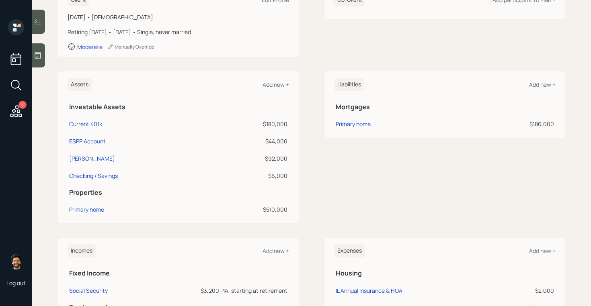
scroll to position [133, 0]
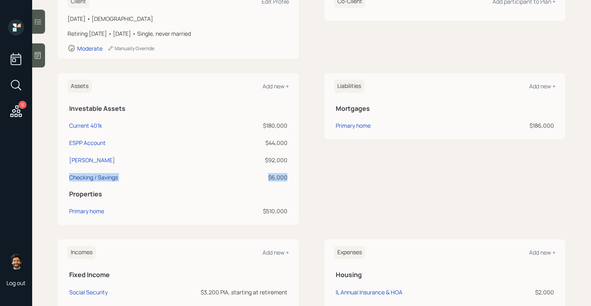
drag, startPoint x: 289, startPoint y: 177, endPoint x: 71, endPoint y: 179, distance: 217.9
click at [71, 179] on tr "Checking / Savings $6,000" at bounding box center [178, 176] width 221 height 17
click at [352, 125] on div "Primary home" at bounding box center [353, 125] width 35 height 8
drag, startPoint x: 288, startPoint y: 177, endPoint x: 264, endPoint y: 177, distance: 24.5
click at [264, 177] on td "$6,000" at bounding box center [250, 176] width 77 height 17
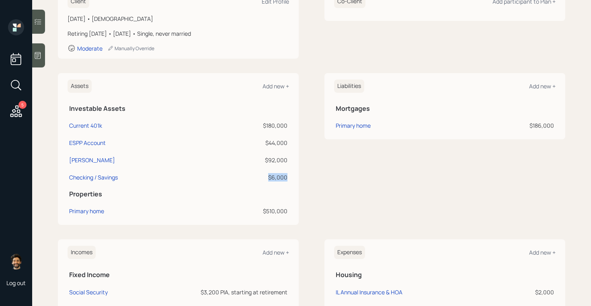
click at [279, 182] on td "$6,000" at bounding box center [250, 176] width 77 height 17
drag, startPoint x: 289, startPoint y: 178, endPoint x: 267, endPoint y: 178, distance: 21.7
click at [267, 178] on td "$6,000" at bounding box center [250, 176] width 77 height 17
drag, startPoint x: 288, startPoint y: 124, endPoint x: 260, endPoint y: 124, distance: 28.5
click at [260, 124] on td "$180,000" at bounding box center [250, 124] width 77 height 17
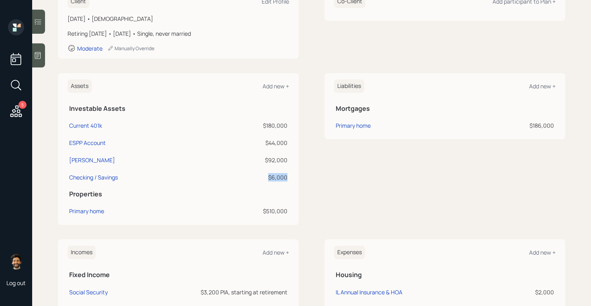
drag, startPoint x: 287, startPoint y: 178, endPoint x: 268, endPoint y: 178, distance: 19.7
click at [268, 178] on div "$6,000" at bounding box center [250, 177] width 74 height 8
drag, startPoint x: 291, startPoint y: 126, endPoint x: 248, endPoint y: 124, distance: 43.1
click at [248, 124] on div "Assets Add new + Investable Assets Current 401k $180,000 ESPP Account $44,000 I…" at bounding box center [178, 149] width 241 height 152
click at [271, 119] on td "$180,000" at bounding box center [250, 124] width 77 height 17
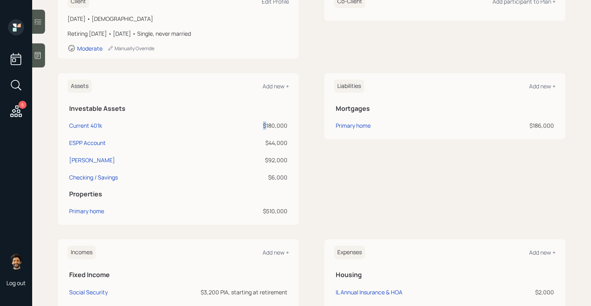
click at [271, 119] on td "$180,000" at bounding box center [250, 124] width 77 height 17
click at [80, 124] on div "Current 401k" at bounding box center [85, 125] width 33 height 8
select select "company_sponsored"
select select "balanced"
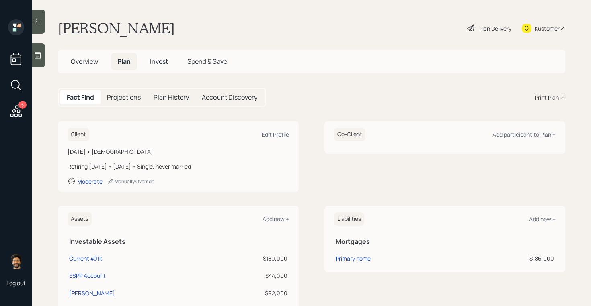
click at [154, 62] on span "Invest" at bounding box center [159, 61] width 18 height 9
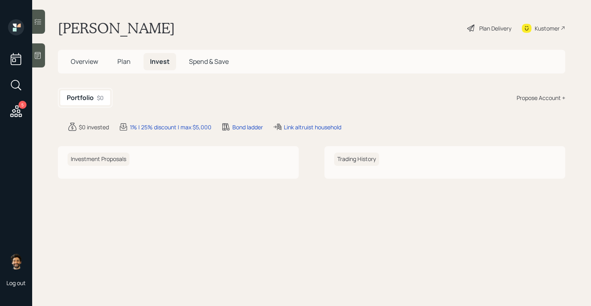
click at [112, 61] on h5 "Plan" at bounding box center [124, 61] width 26 height 17
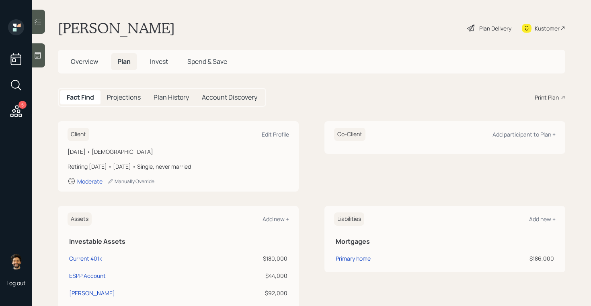
click at [154, 63] on span "Invest" at bounding box center [159, 61] width 18 height 9
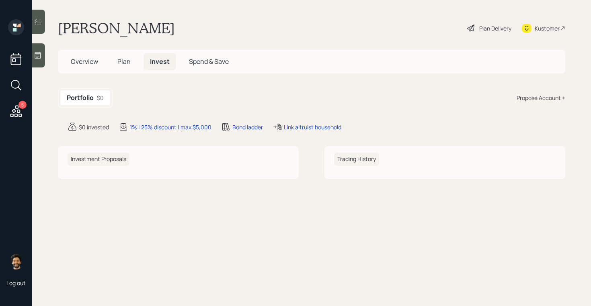
click at [125, 63] on span "Plan" at bounding box center [123, 61] width 13 height 9
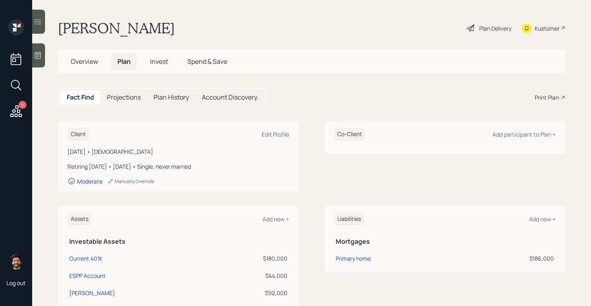
click at [494, 33] on div "Plan Delivery" at bounding box center [489, 28] width 46 height 18
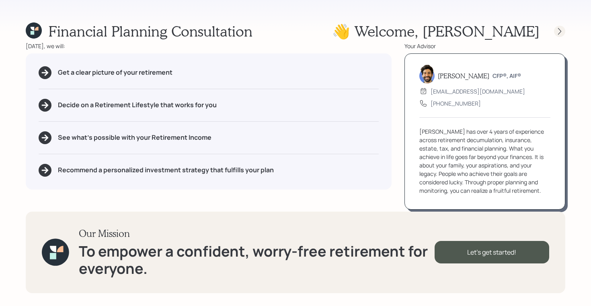
click at [557, 32] on icon at bounding box center [560, 31] width 8 height 8
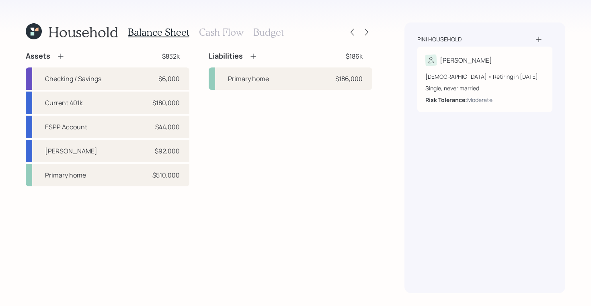
click at [370, 37] on div at bounding box center [359, 32] width 26 height 11
click at [369, 34] on icon at bounding box center [367, 32] width 8 height 8
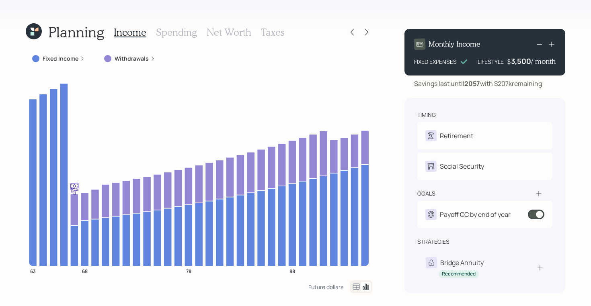
click at [26, 30] on icon at bounding box center [34, 31] width 16 height 16
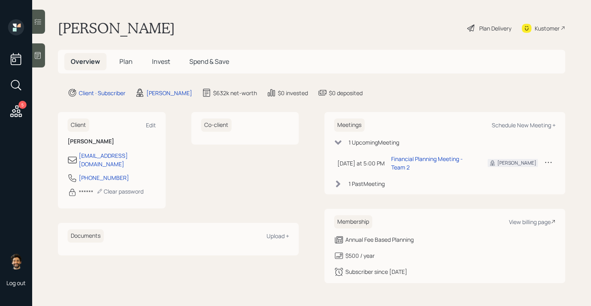
click at [129, 62] on span "Plan" at bounding box center [125, 61] width 13 height 9
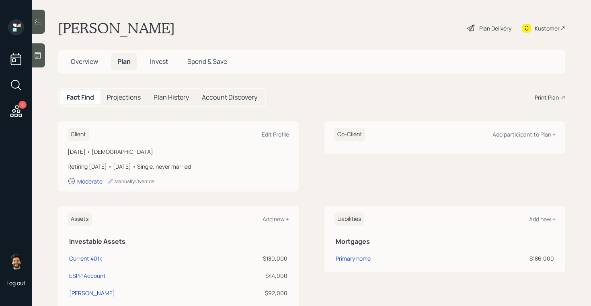
click at [559, 27] on div "Kustomer" at bounding box center [547, 28] width 25 height 8
click at [81, 63] on span "Overview" at bounding box center [84, 61] width 27 height 9
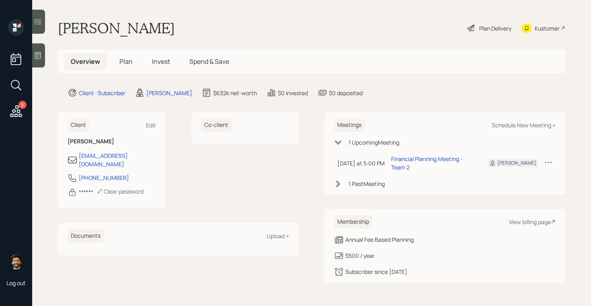
click at [117, 60] on h5 "Plan" at bounding box center [126, 61] width 26 height 17
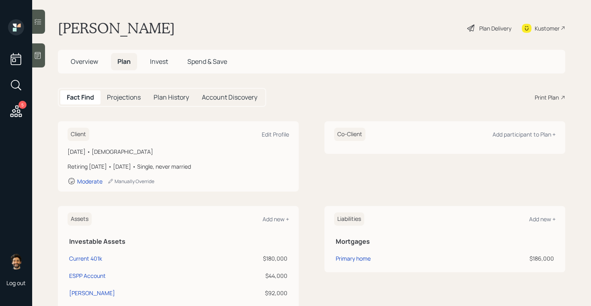
click at [550, 96] on div "Print Plan" at bounding box center [547, 97] width 24 height 8
click at [94, 63] on span "Overview" at bounding box center [84, 61] width 27 height 9
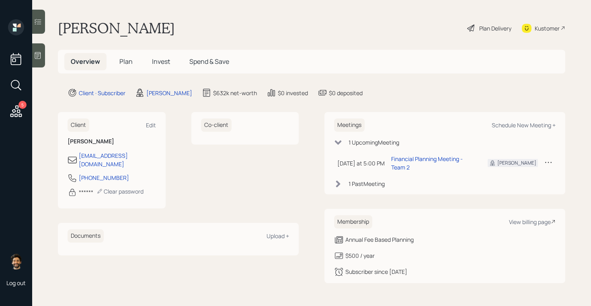
click at [120, 62] on span "Plan" at bounding box center [125, 61] width 13 height 9
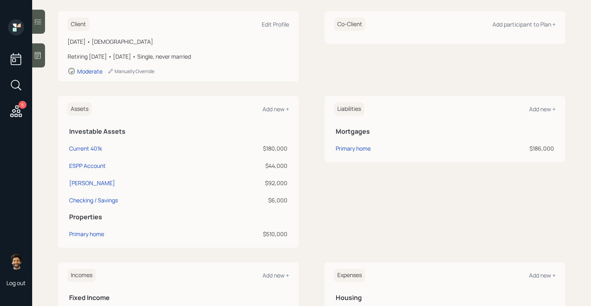
scroll to position [142, 0]
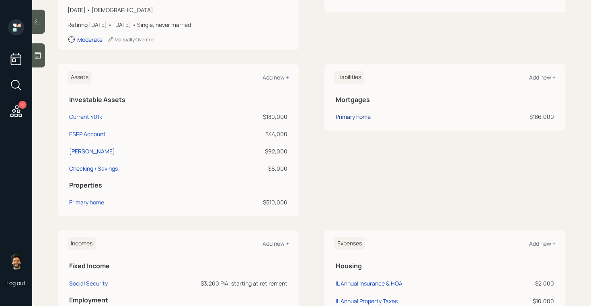
click at [346, 118] on div "Primary home" at bounding box center [353, 117] width 35 height 8
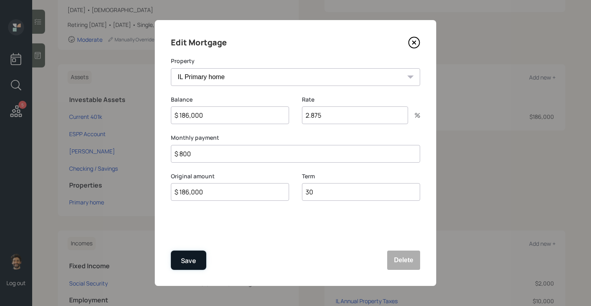
click at [203, 265] on button "Save" at bounding box center [188, 260] width 35 height 19
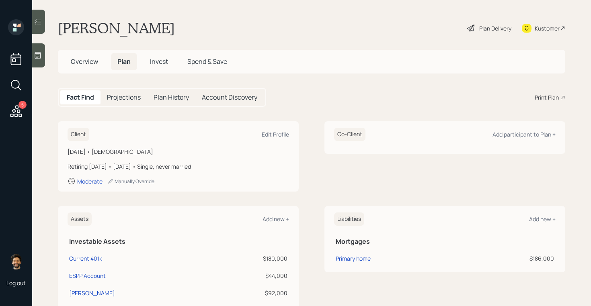
click at [76, 61] on span "Overview" at bounding box center [84, 61] width 27 height 9
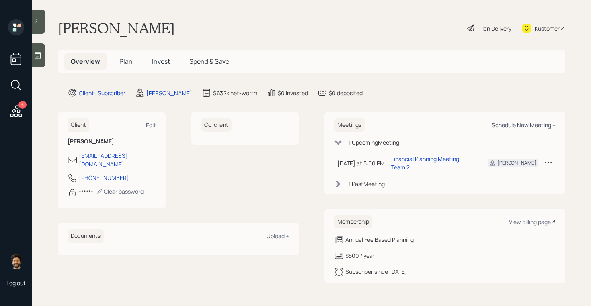
click at [513, 123] on div "Schedule New Meeting +" at bounding box center [524, 125] width 64 height 8
select select "f14b762f-c7c2-4b89-9227-8fa891345eea"
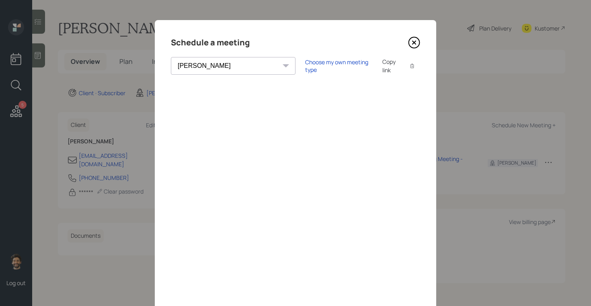
click at [414, 45] on icon at bounding box center [414, 43] width 12 height 12
